Goal: Task Accomplishment & Management: Use online tool/utility

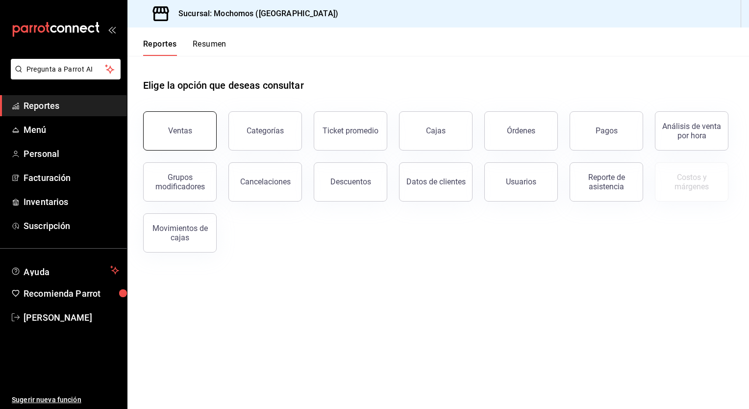
click at [173, 126] on div "Ventas" at bounding box center [180, 130] width 24 height 9
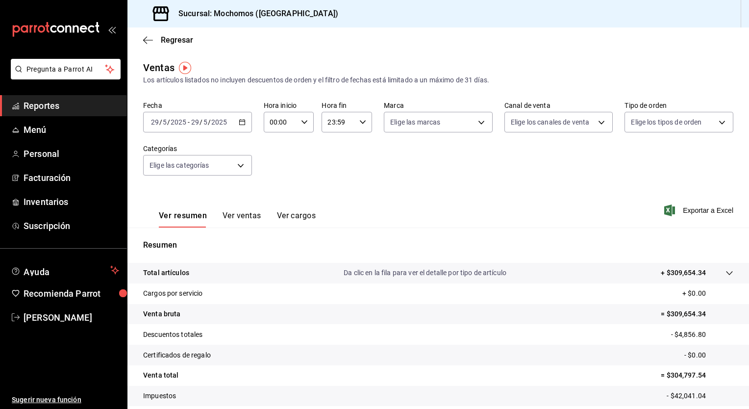
click at [238, 126] on div "[DATE] [DATE] - [DATE] [DATE]" at bounding box center [197, 122] width 109 height 21
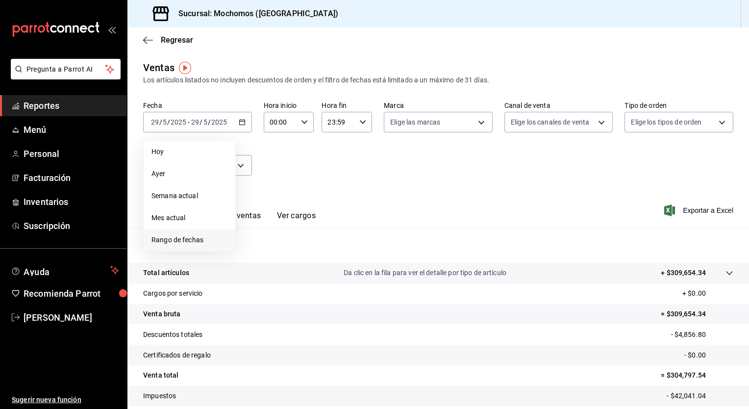
click at [192, 240] on span "Rango de fechas" at bounding box center [189, 240] width 76 height 10
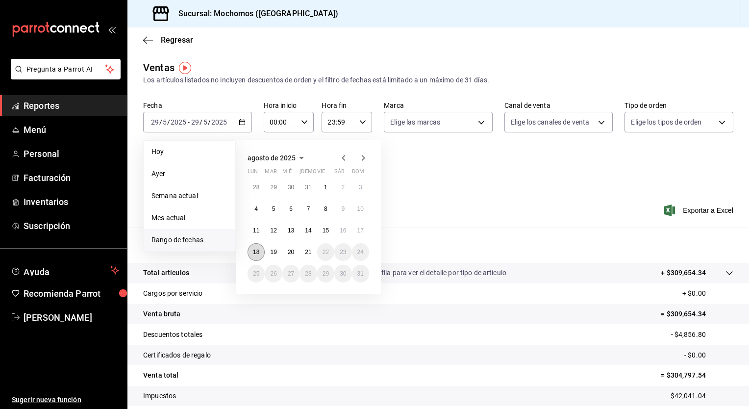
click at [254, 251] on abbr "18" at bounding box center [256, 252] width 6 height 7
click at [310, 249] on abbr "21" at bounding box center [308, 252] width 6 height 7
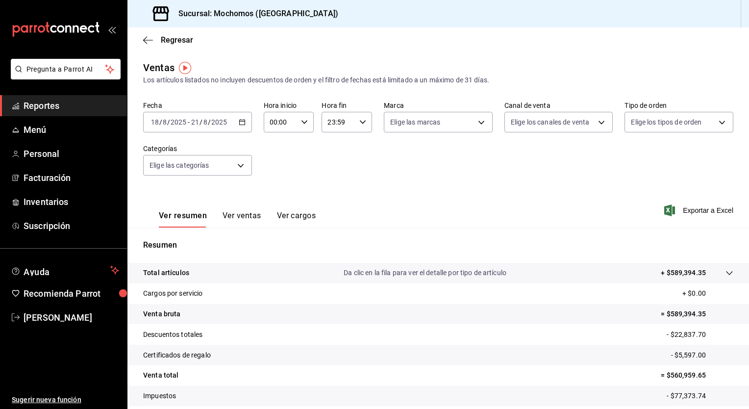
click at [304, 121] on icon "button" at bounding box center [304, 122] width 7 height 7
click at [277, 188] on button "05" at bounding box center [274, 191] width 21 height 20
type input "05:00"
click at [298, 144] on span "00" at bounding box center [299, 147] width 9 height 8
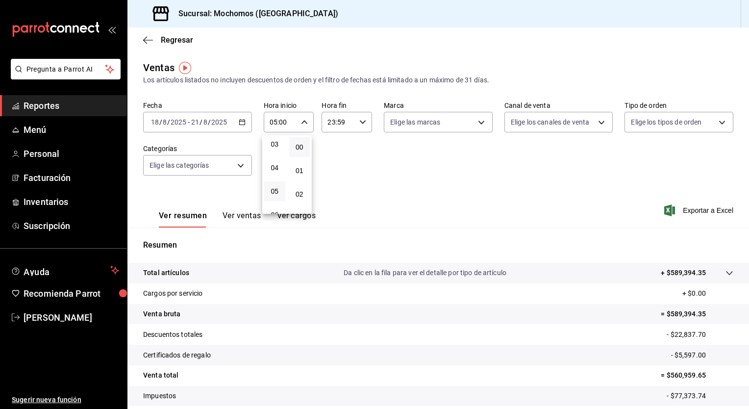
click at [363, 122] on div at bounding box center [374, 204] width 749 height 409
click at [363, 122] on icon "button" at bounding box center [362, 122] width 7 height 7
click at [331, 161] on span "05" at bounding box center [331, 158] width 9 height 8
click at [360, 146] on span "00" at bounding box center [356, 147] width 9 height 8
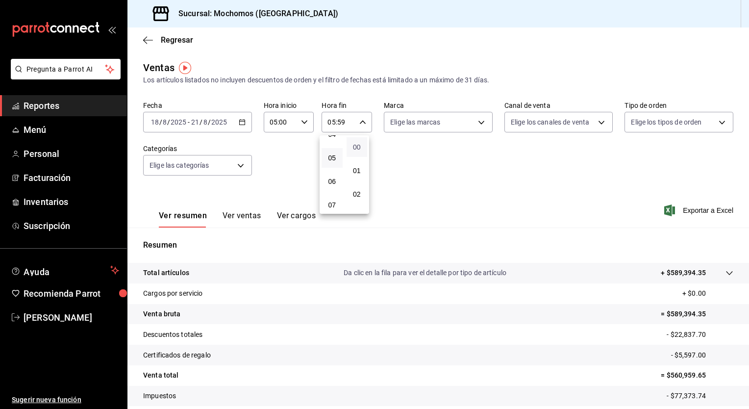
type input "05:00"
click at [380, 147] on div at bounding box center [374, 204] width 749 height 409
click at [703, 208] on span "Exportar a Excel" at bounding box center [699, 210] width 67 height 12
